Goal: Transaction & Acquisition: Purchase product/service

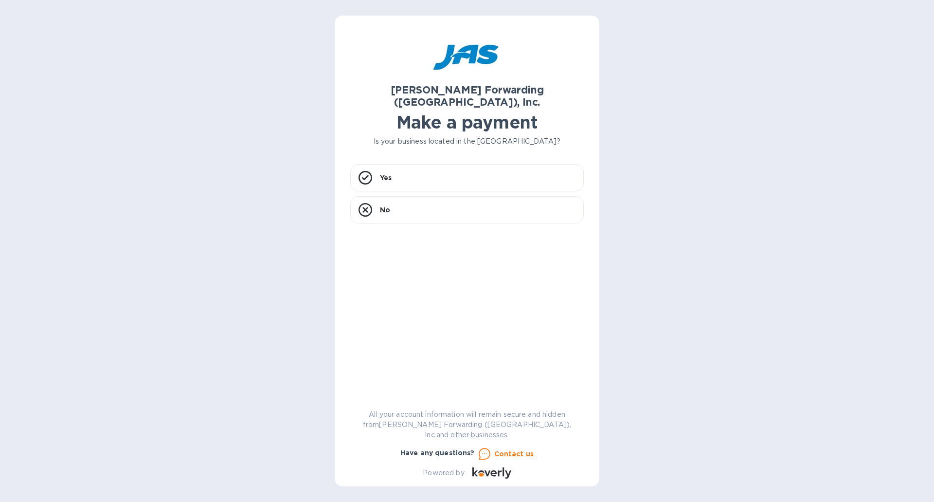
click at [388, 116] on h1 "Make a payment" at bounding box center [466, 122] width 233 height 20
click at [395, 164] on div "Yes" at bounding box center [466, 177] width 233 height 27
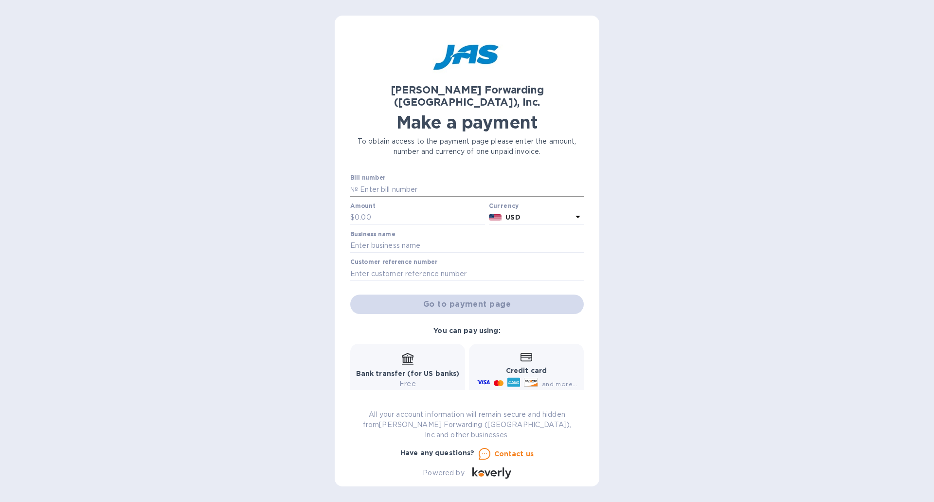
click at [389, 182] on input "text" at bounding box center [471, 189] width 226 height 15
type input "1"
click at [377, 210] on input "text" at bounding box center [420, 217] width 130 height 15
type input "1"
click at [393, 238] on input "text" at bounding box center [466, 245] width 233 height 15
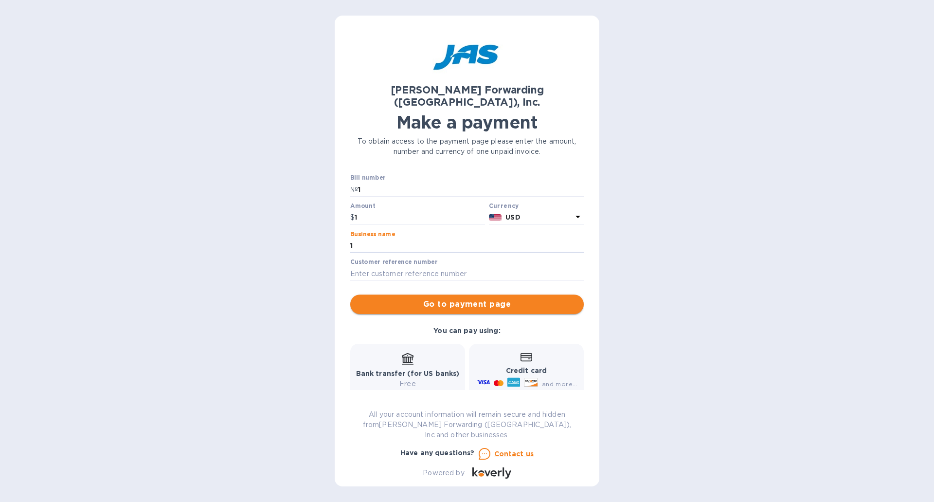
type input "1"
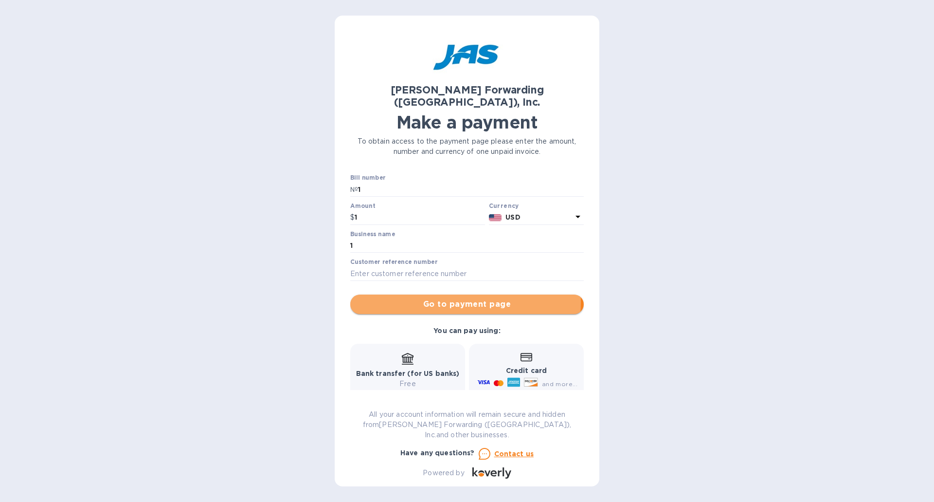
click at [453, 298] on span "Go to payment page" at bounding box center [467, 304] width 218 height 12
